Goal: Task Accomplishment & Management: Manage account settings

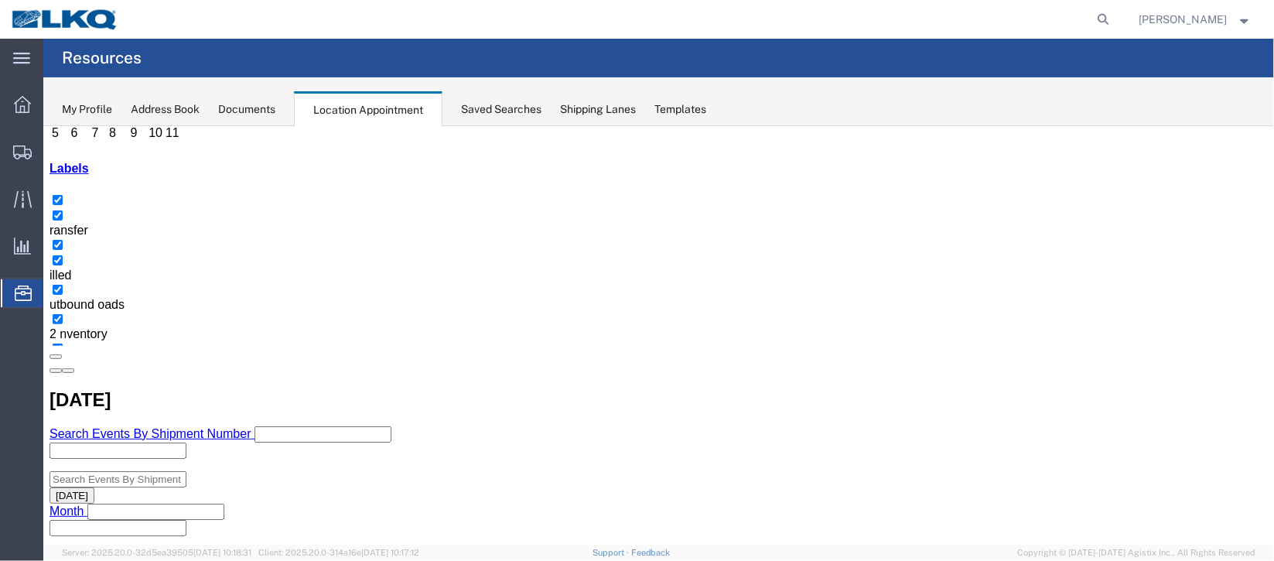
scroll to position [231, 0]
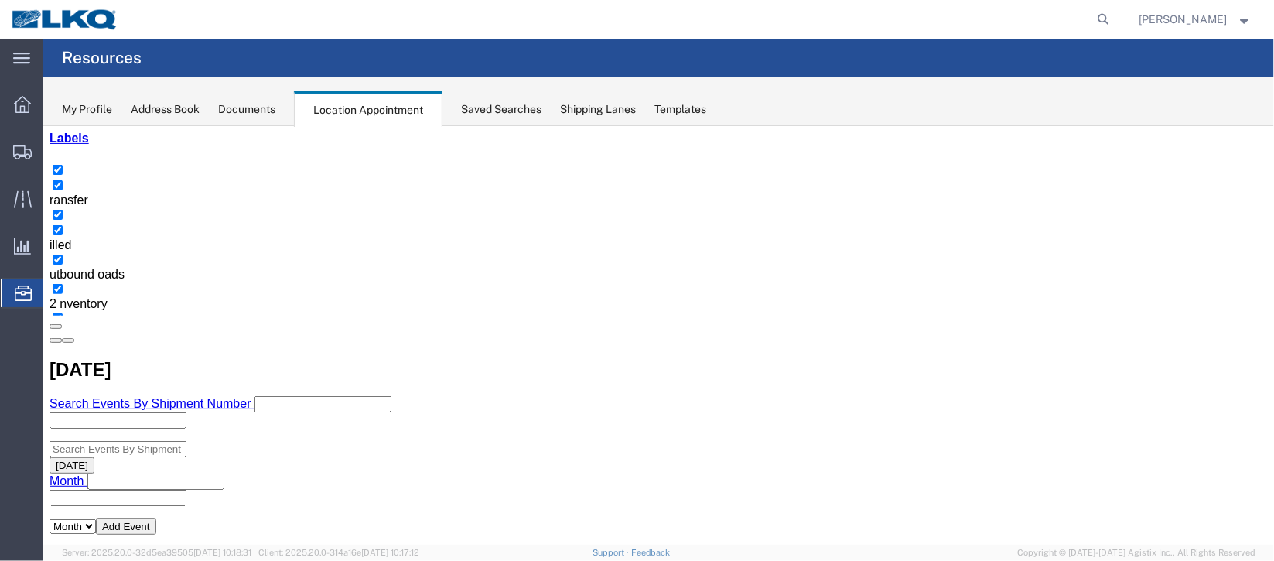
select select "1"
select select "24"
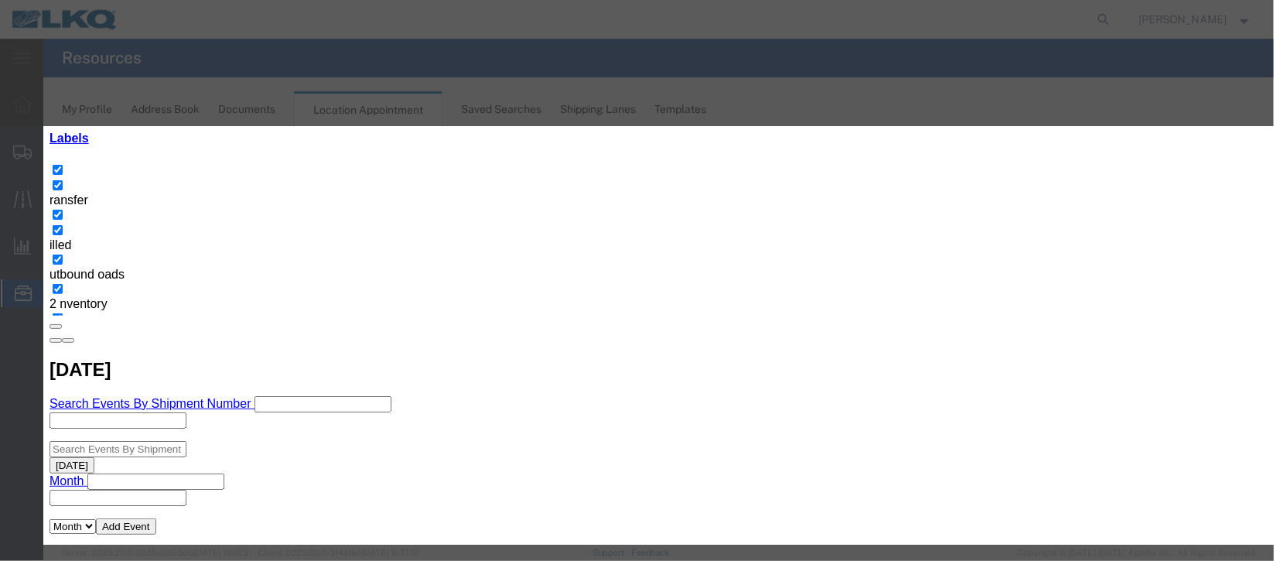
scroll to position [189, 0]
type input "de"
select select "40"
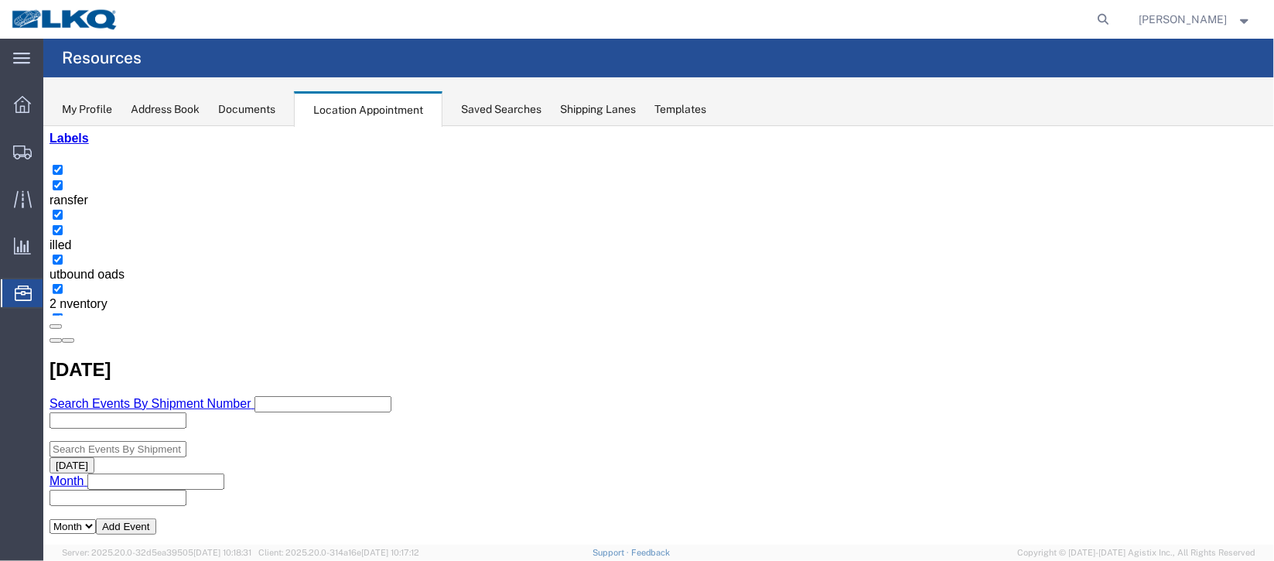
scroll to position [0, 0]
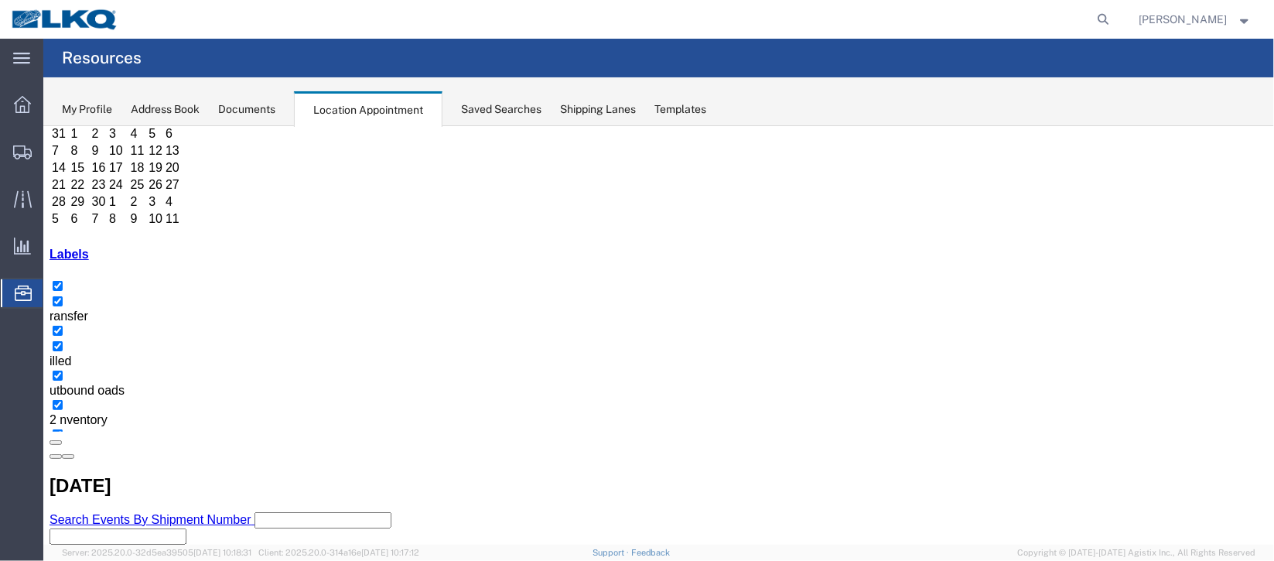
scroll to position [231, 0]
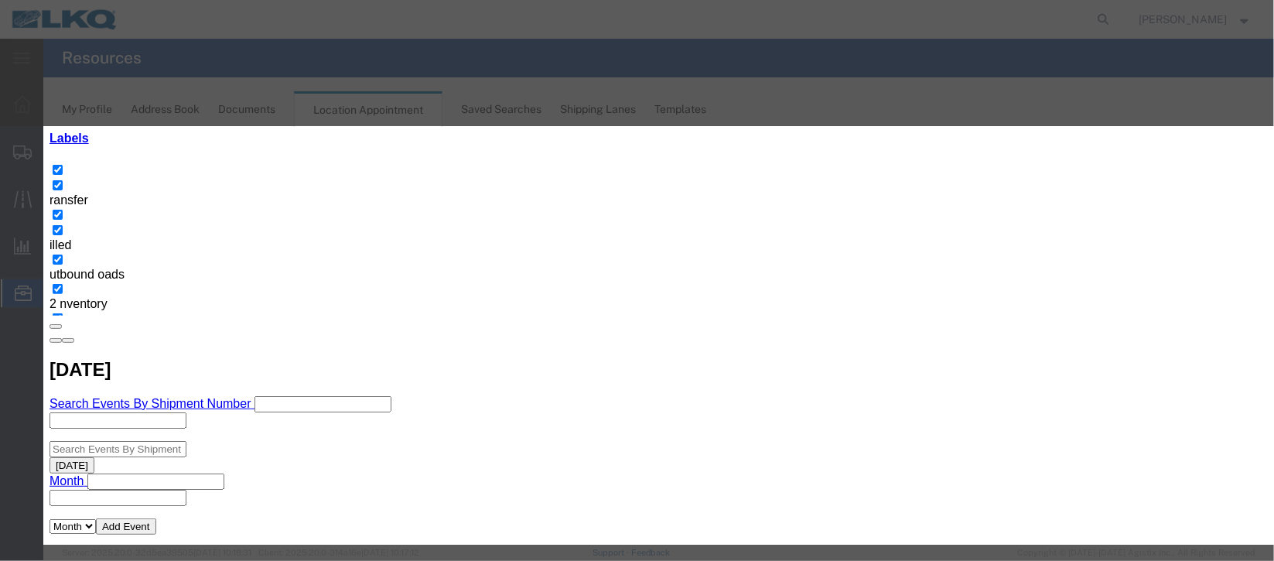
scroll to position [189, 0]
type input "m"
select select "100"
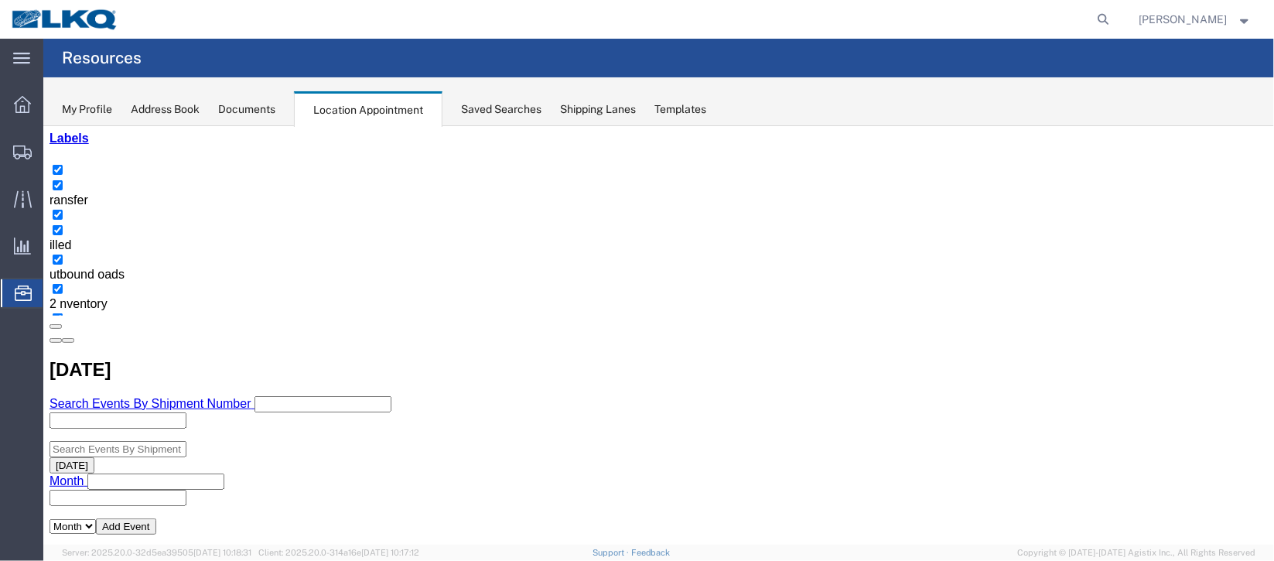
scroll to position [0, 0]
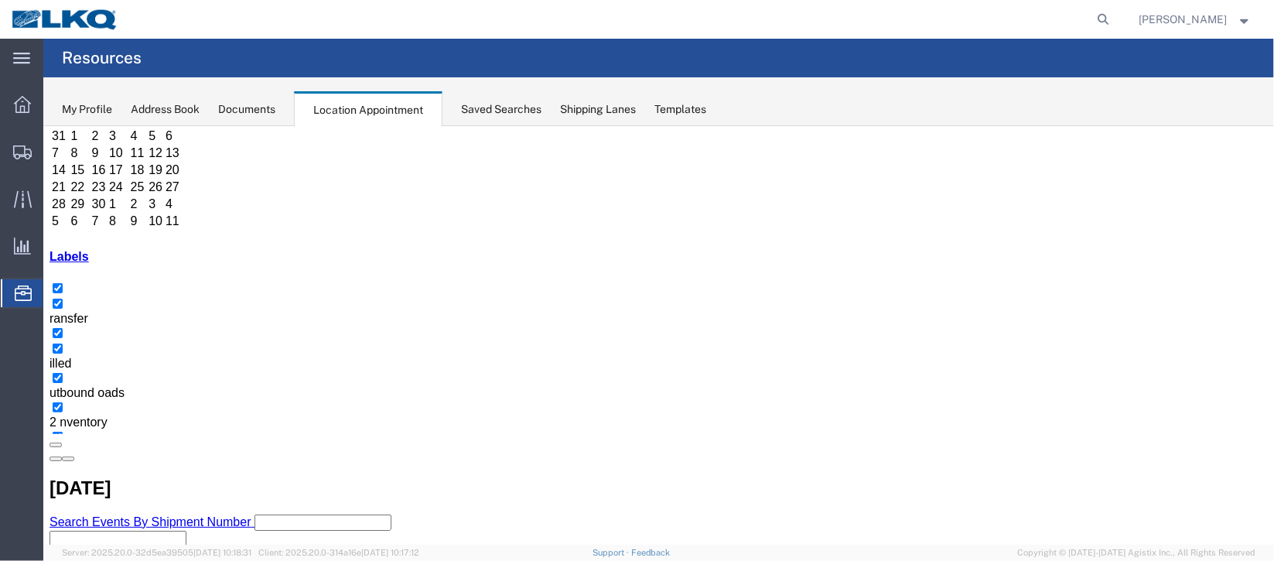
scroll to position [231, 0]
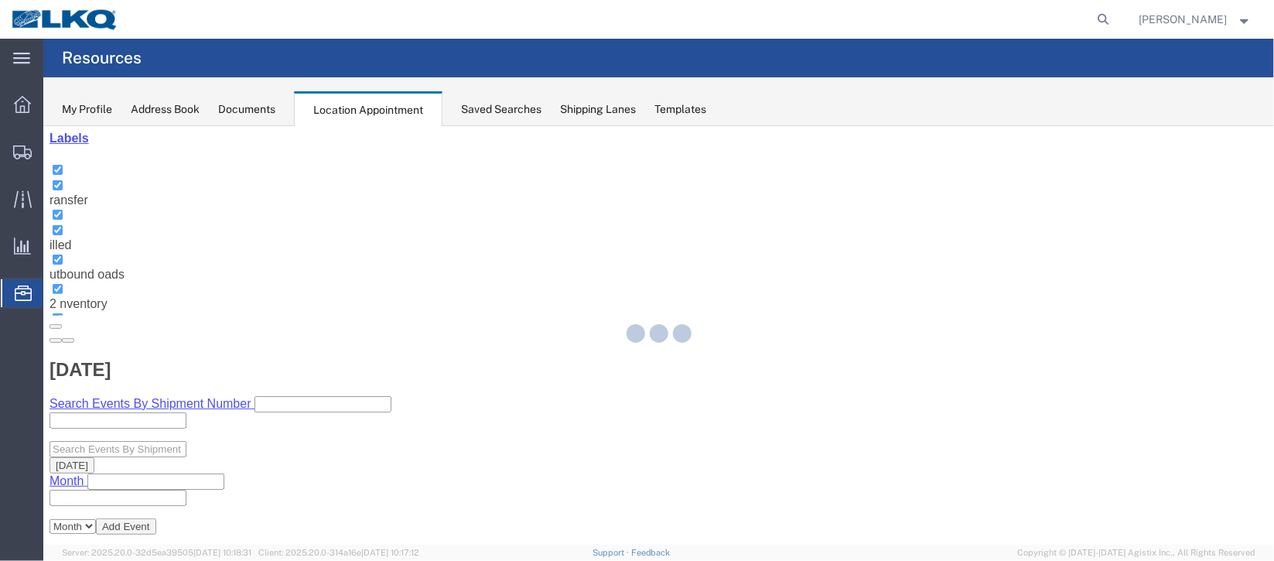
select select "1"
select select "100"
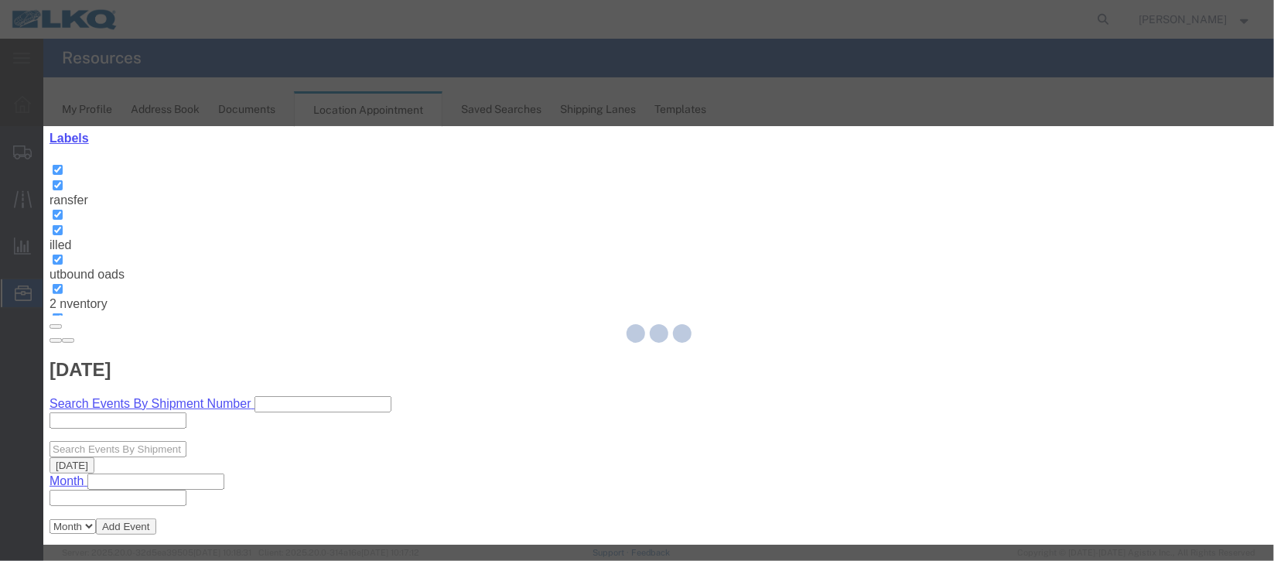
select select
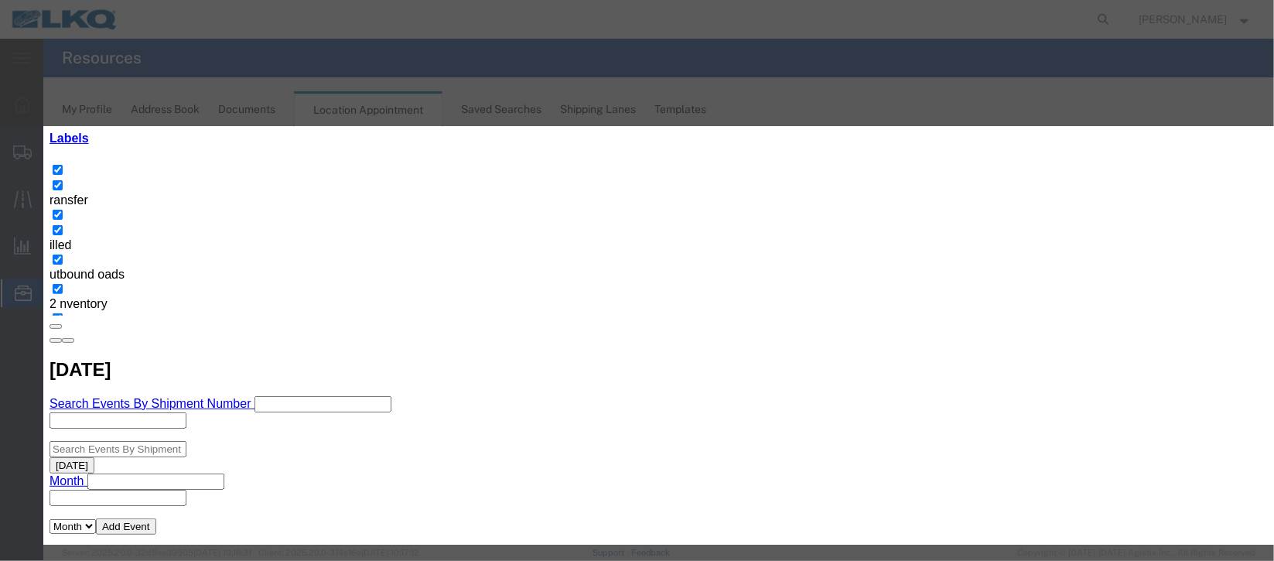
scroll to position [197, 0]
drag, startPoint x: 783, startPoint y: 300, endPoint x: 774, endPoint y: 294, distance: 11.2
type input "de"
select select "40"
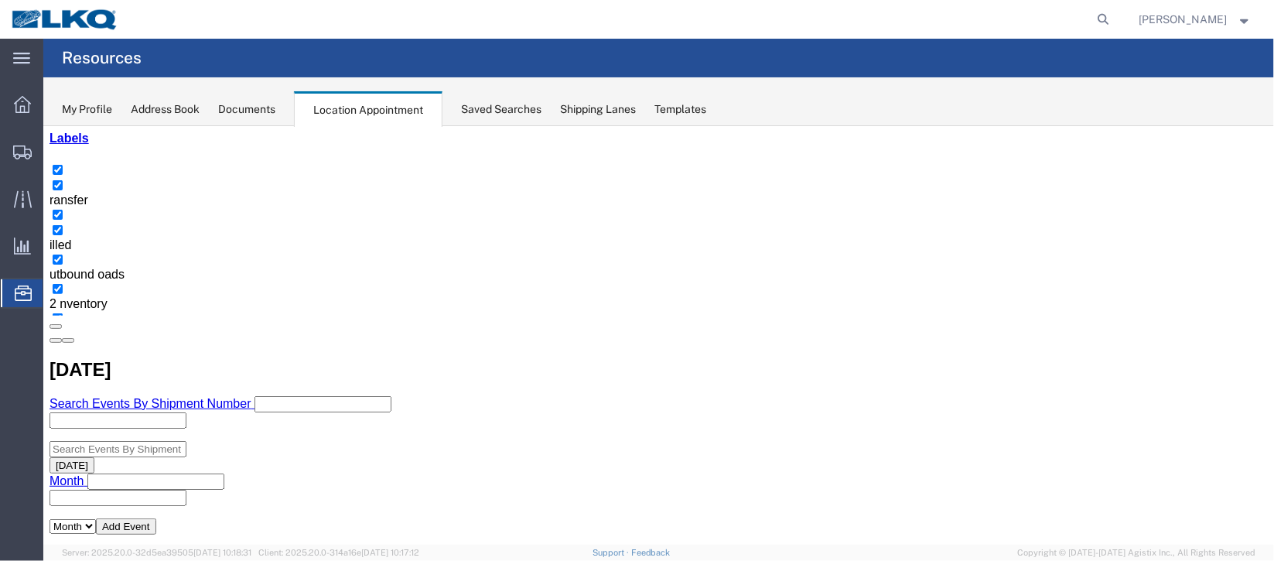
scroll to position [0, 0]
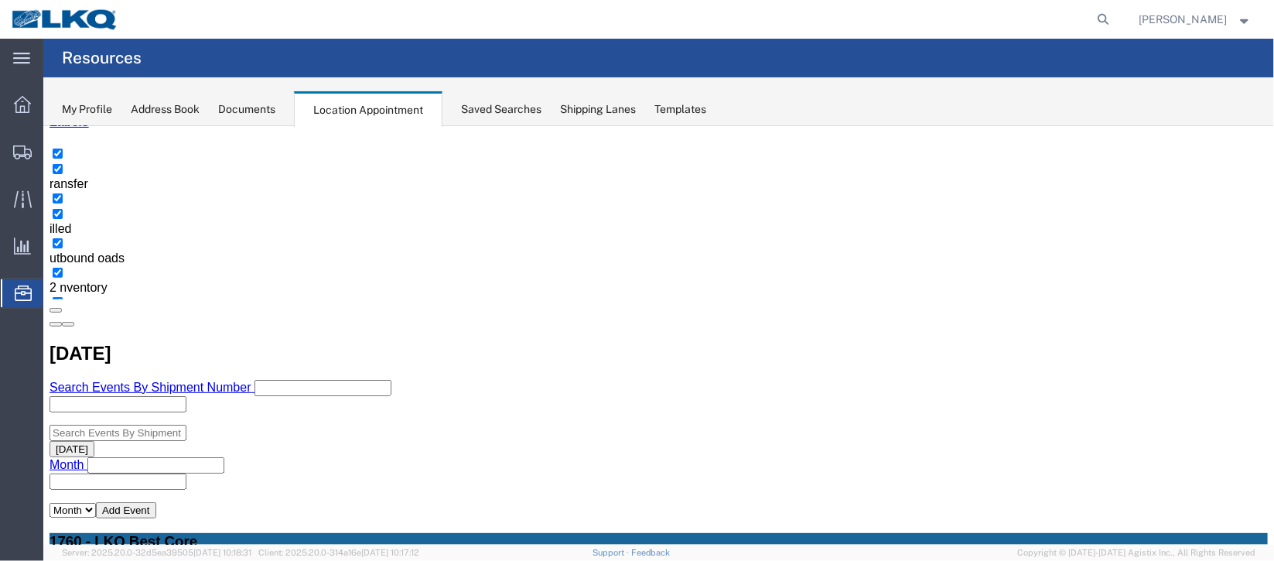
scroll to position [347, 0]
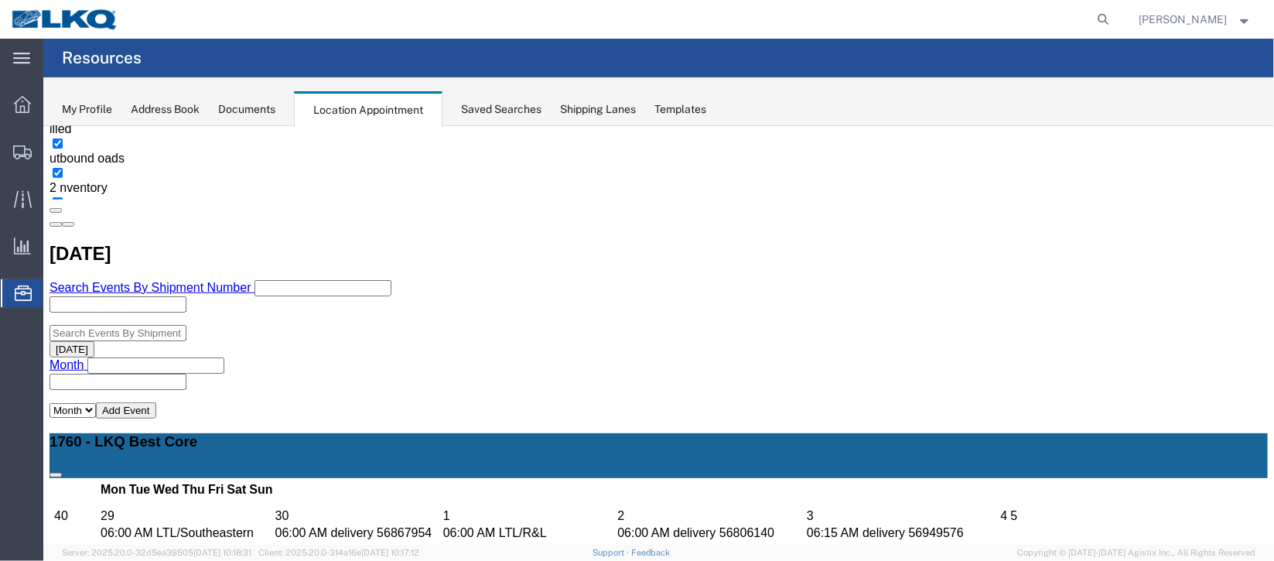
select select "1"
select select "100"
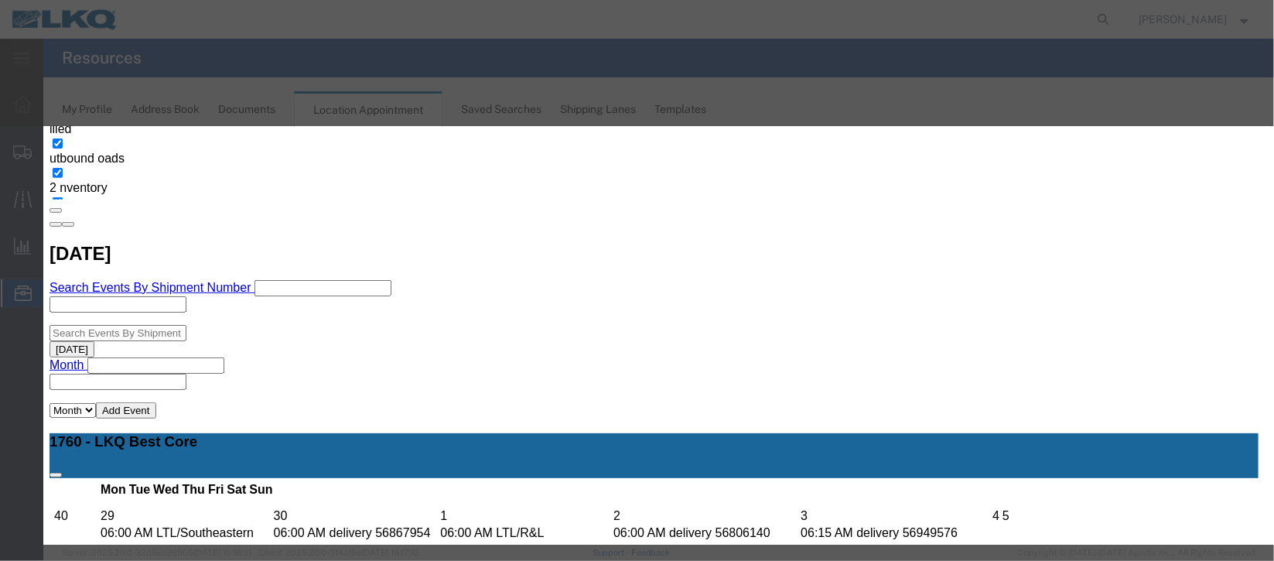
scroll to position [189, 0]
type input "la"
select select "160"
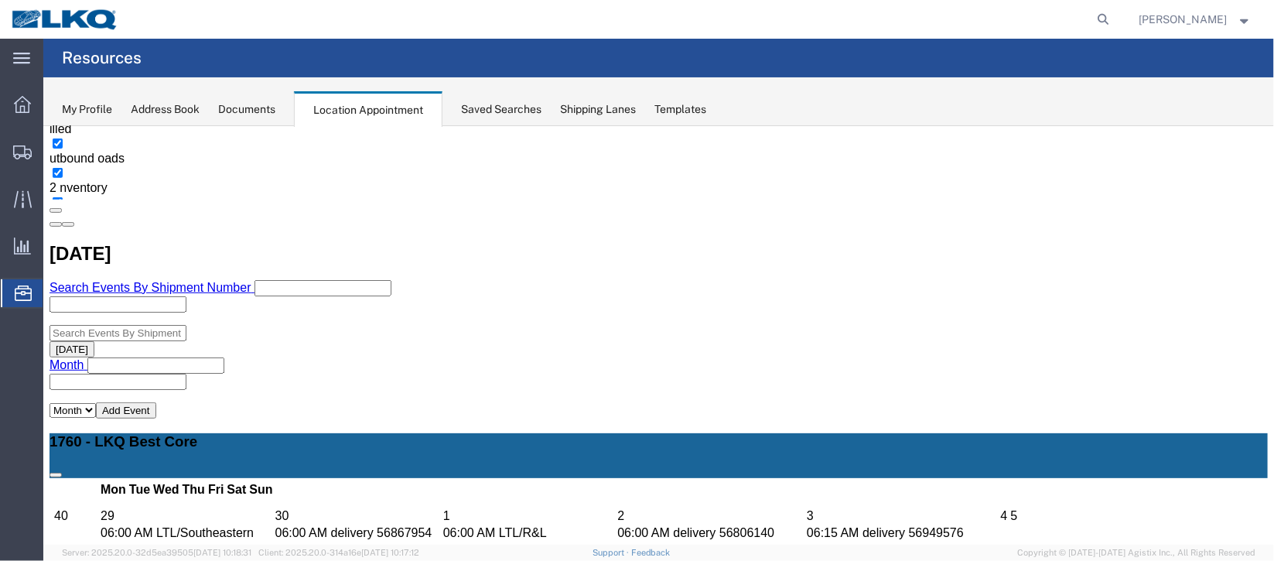
scroll to position [0, 0]
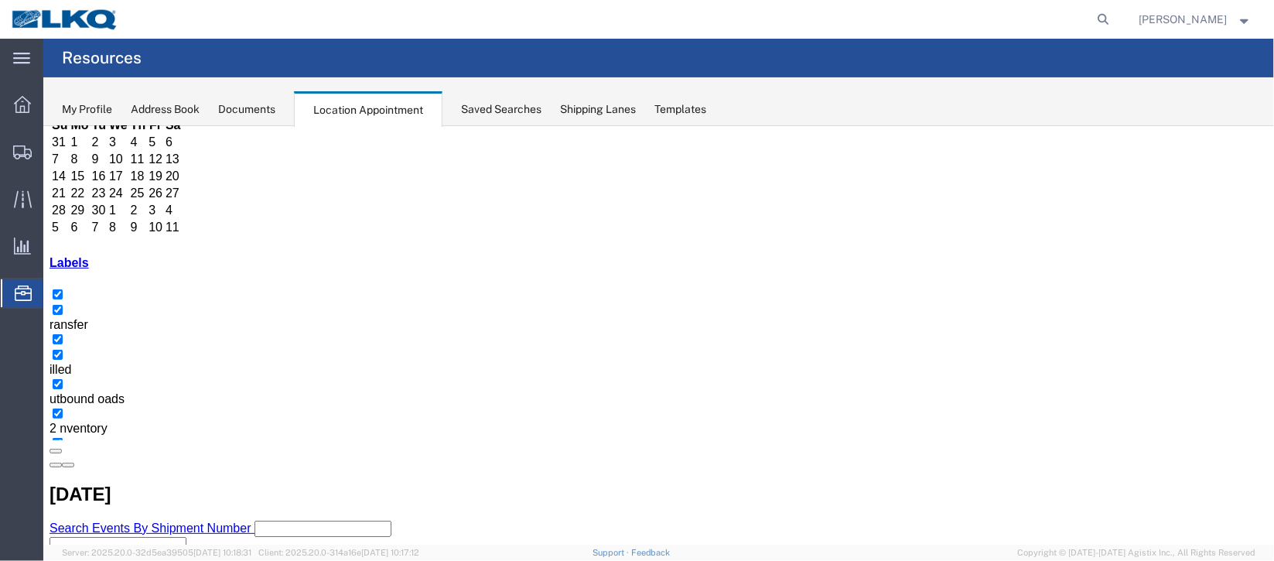
scroll to position [231, 0]
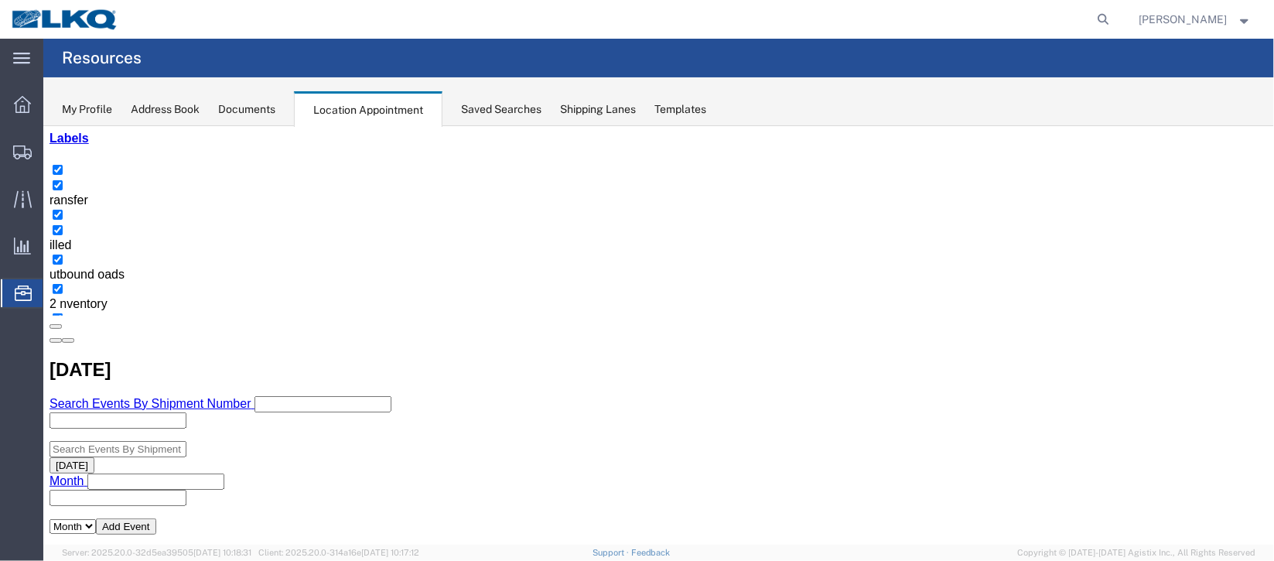
select select "1"
select select "24"
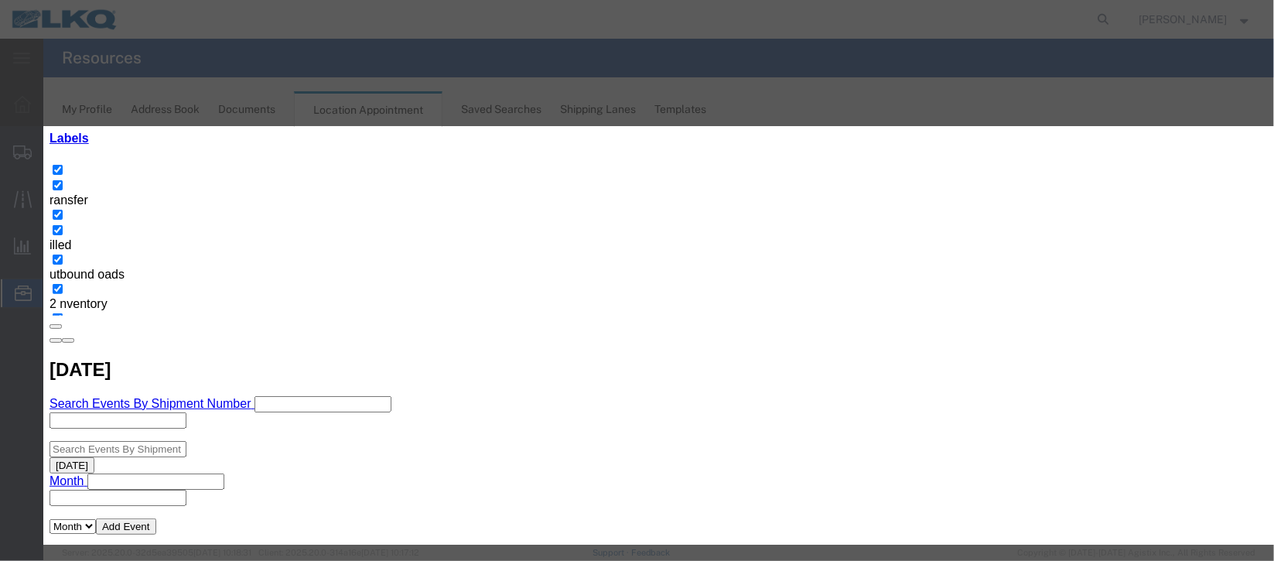
scroll to position [189, 0]
type input "de"
select select "40"
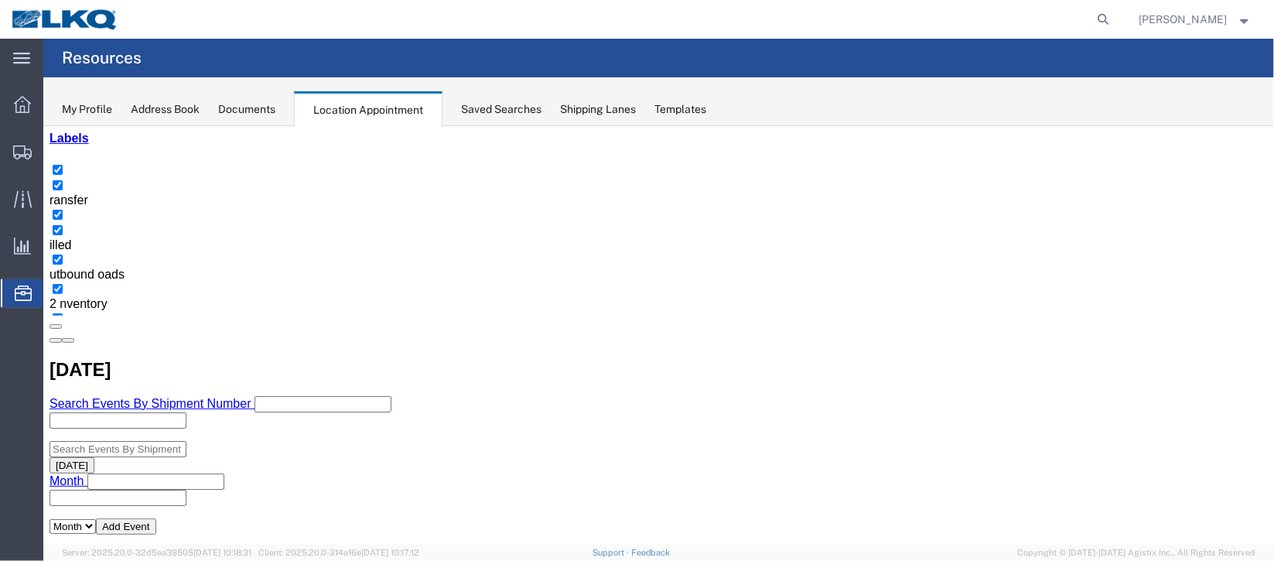
scroll to position [0, 0]
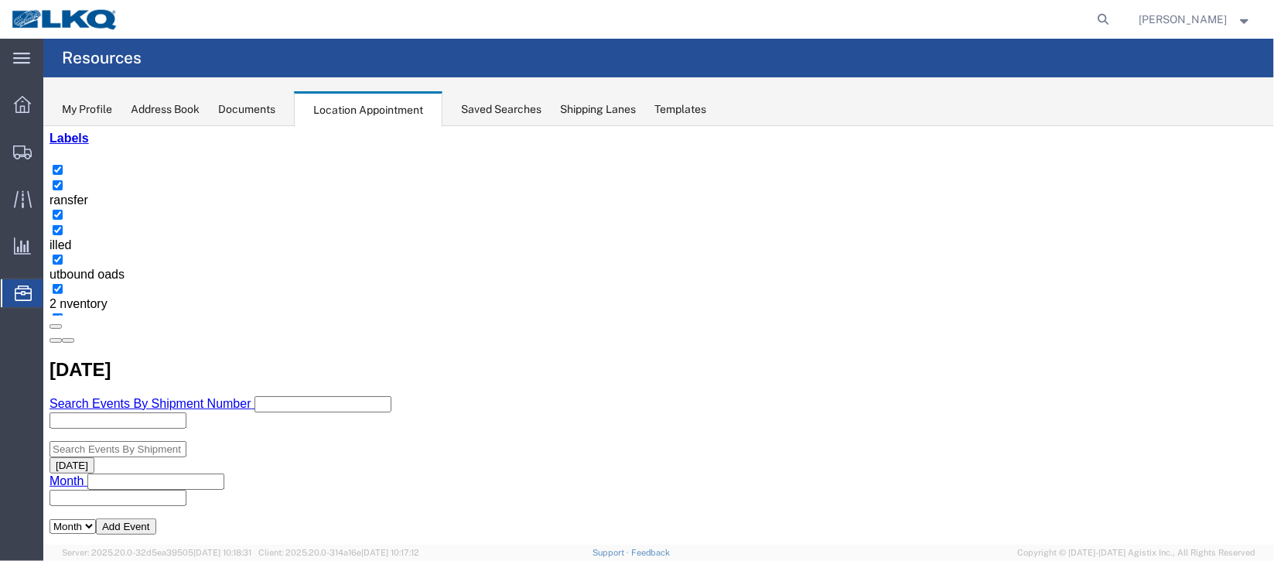
scroll to position [231, 0]
select select "1"
select select "24"
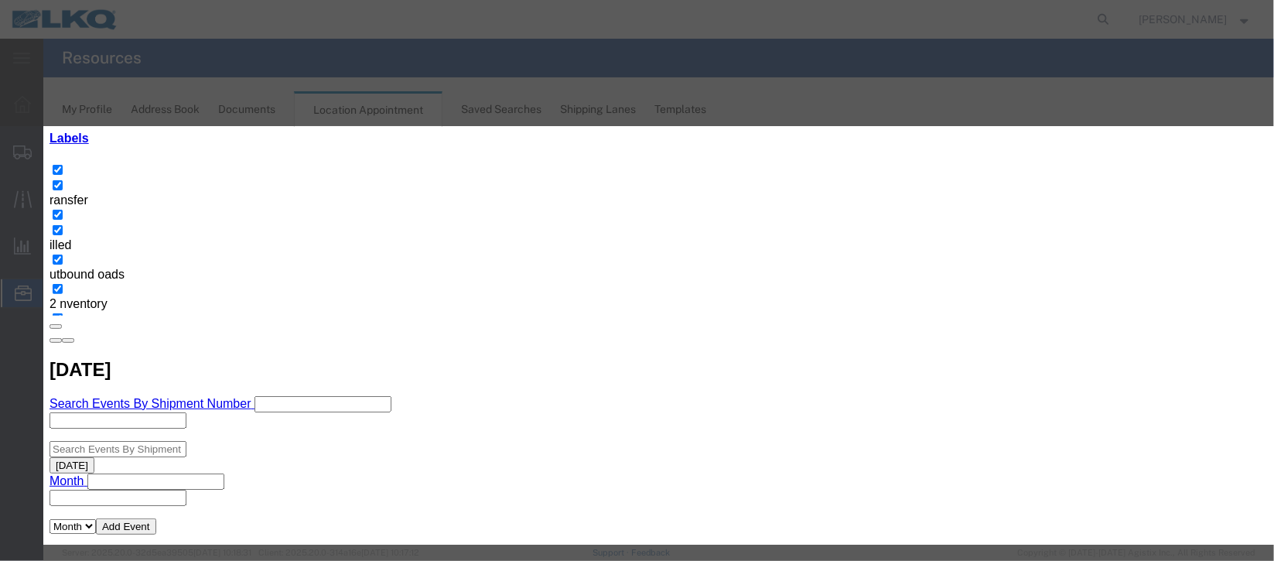
scroll to position [189, 0]
type input "de"
select select "40"
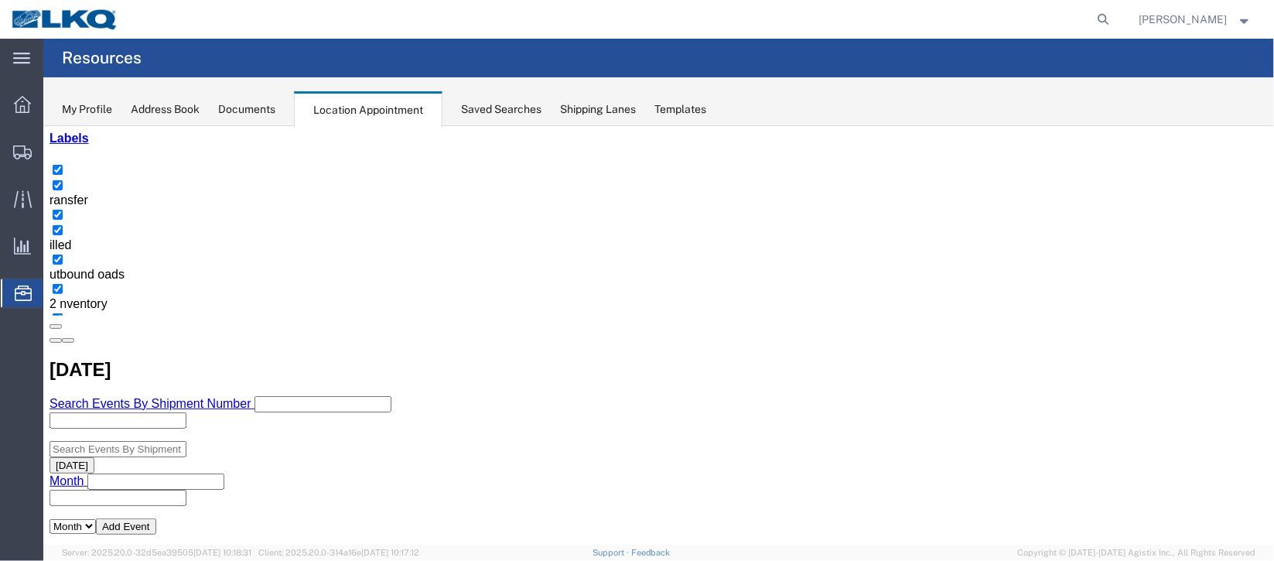
scroll to position [0, 0]
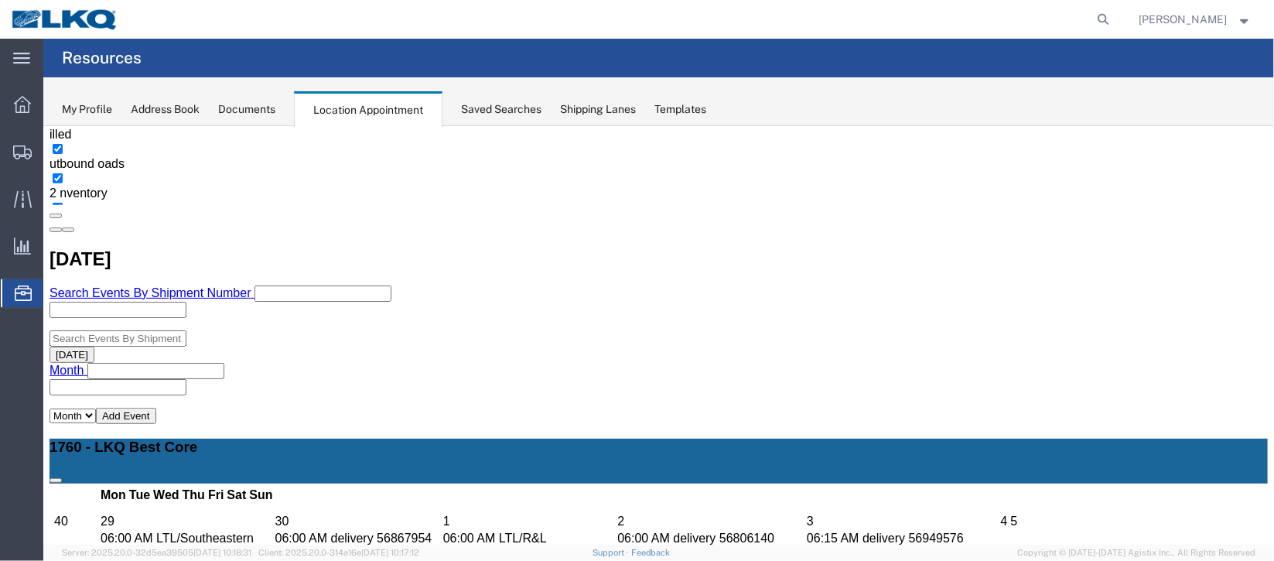
scroll to position [347, 0]
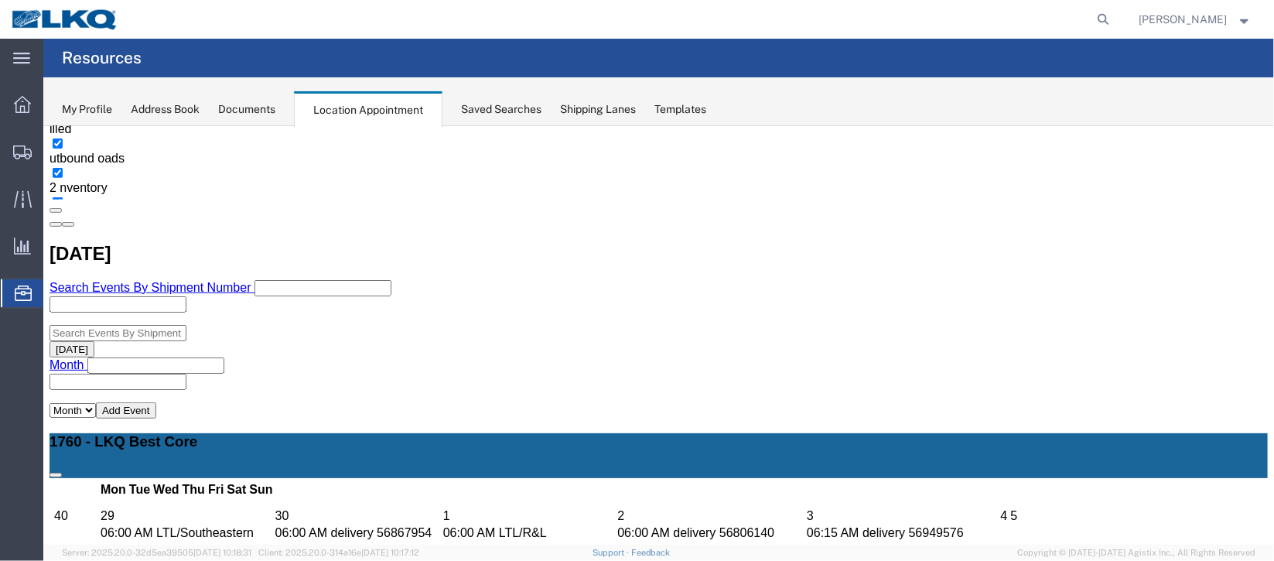
select select "1"
select select "22"
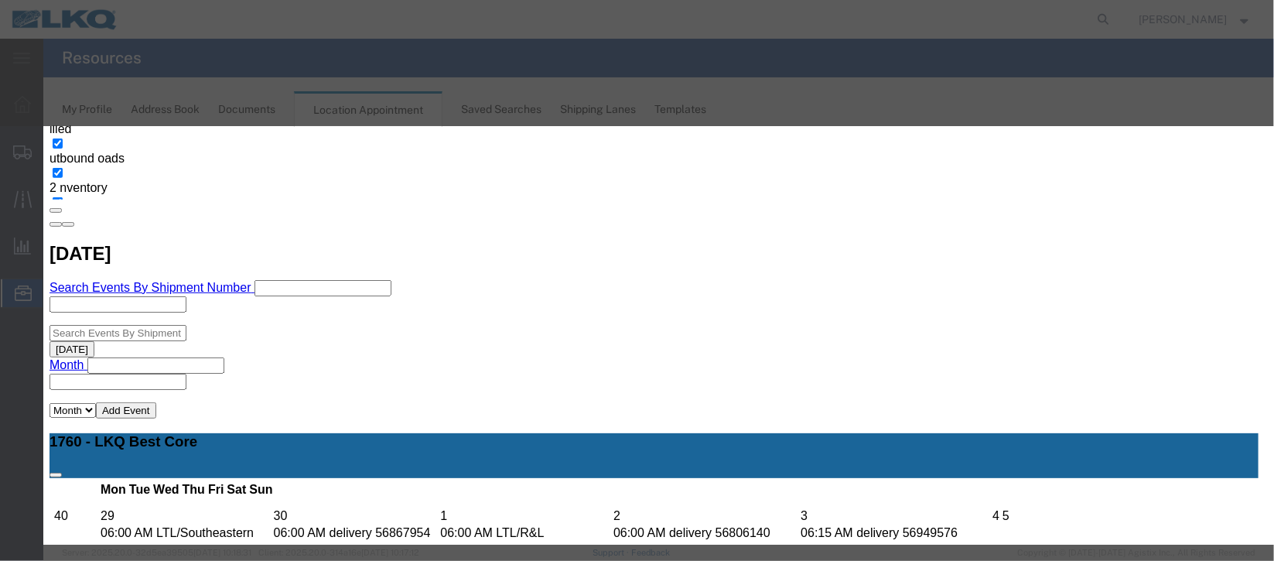
scroll to position [189, 0]
type input "de"
select select "40"
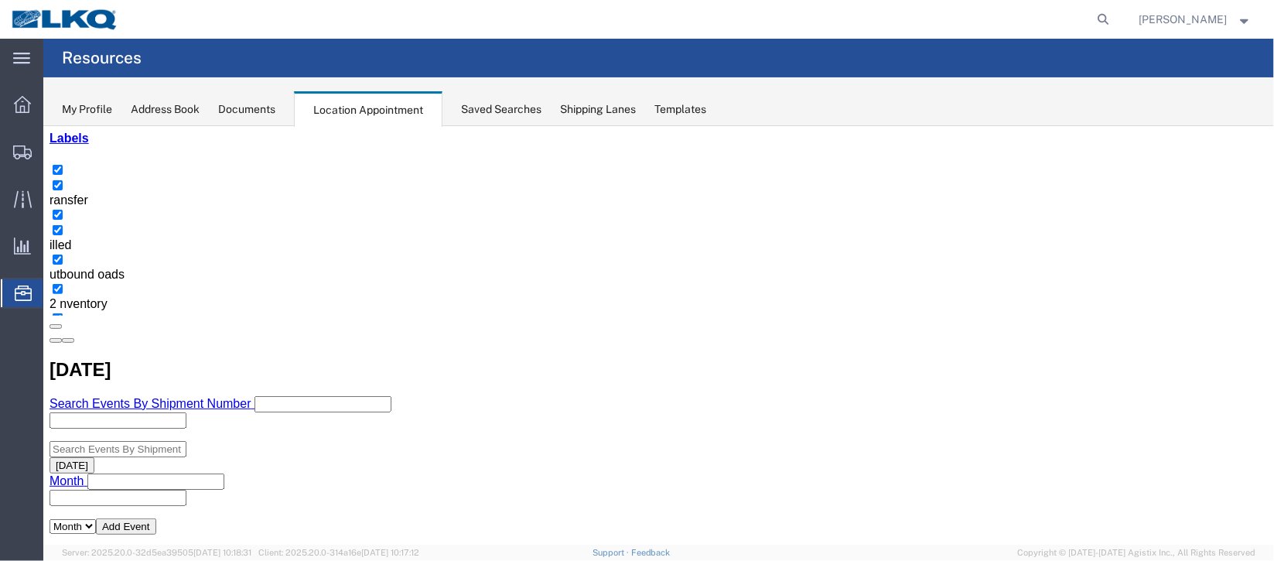
scroll to position [347, 0]
